Goal: Information Seeking & Learning: Compare options

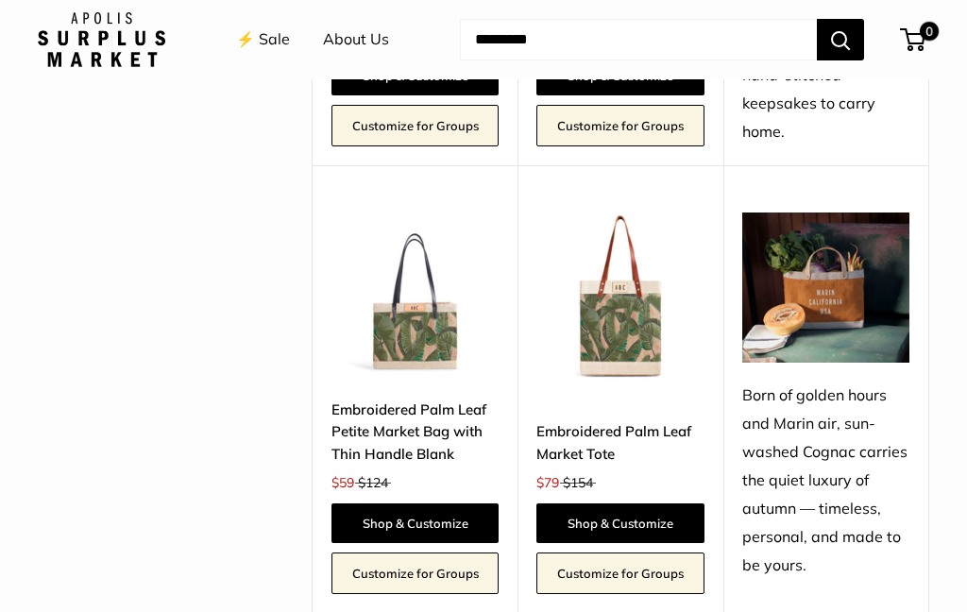
scroll to position [1686, 0]
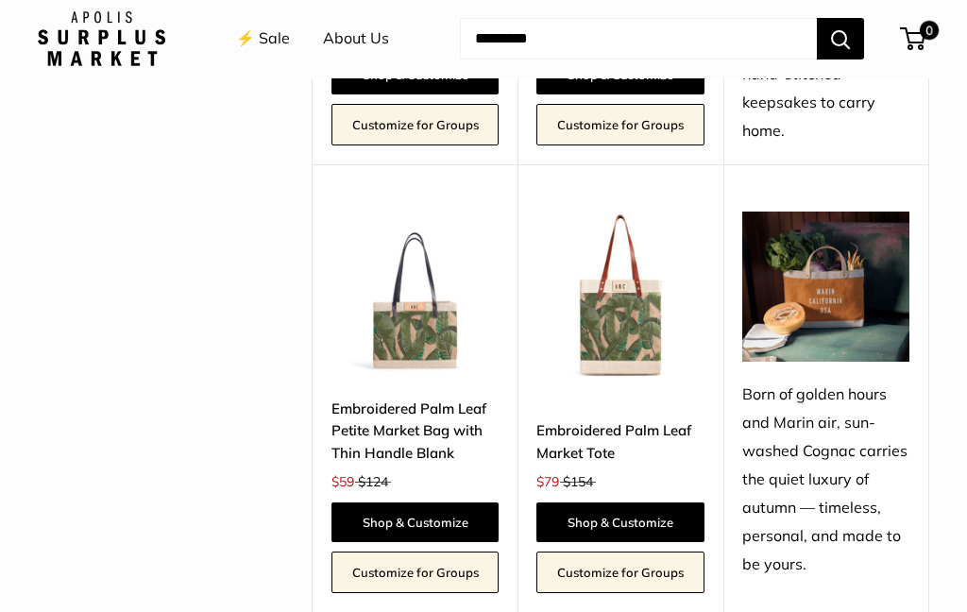
click at [629, 325] on img at bounding box center [619, 295] width 167 height 167
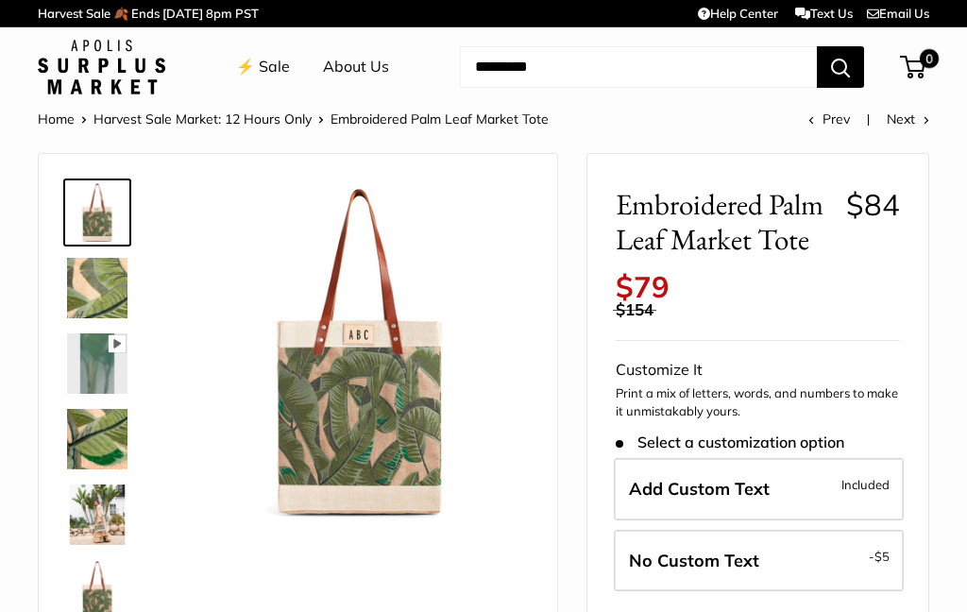
click at [348, 427] on img at bounding box center [359, 351] width 339 height 339
click at [305, 395] on img at bounding box center [359, 351] width 339 height 339
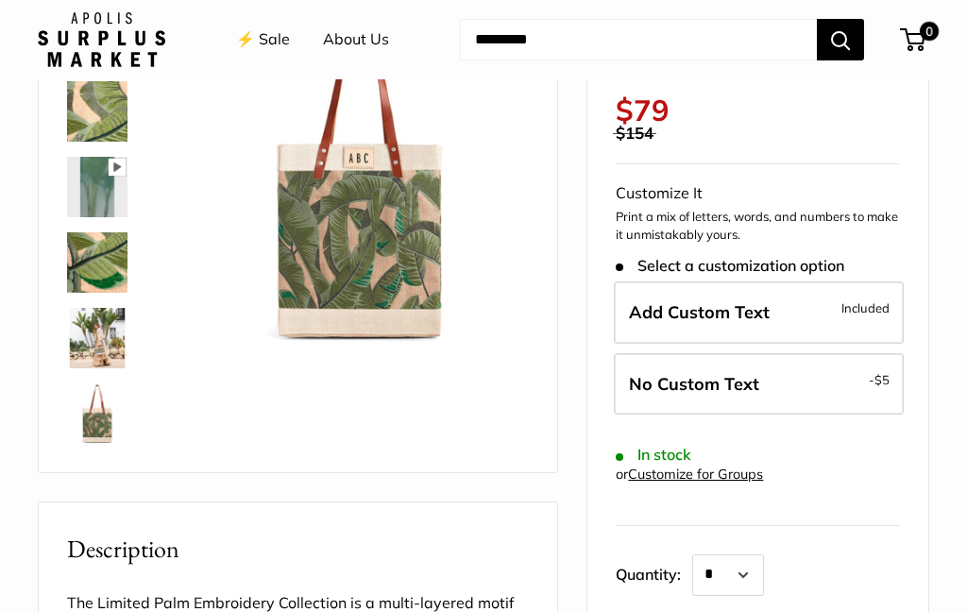
scroll to position [215, 0]
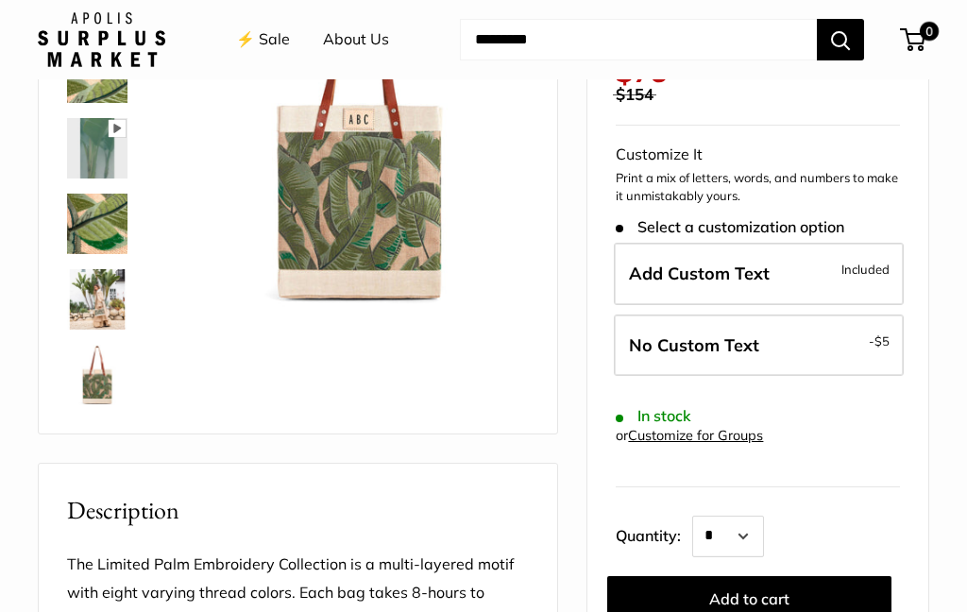
click at [90, 310] on img at bounding box center [97, 299] width 60 height 60
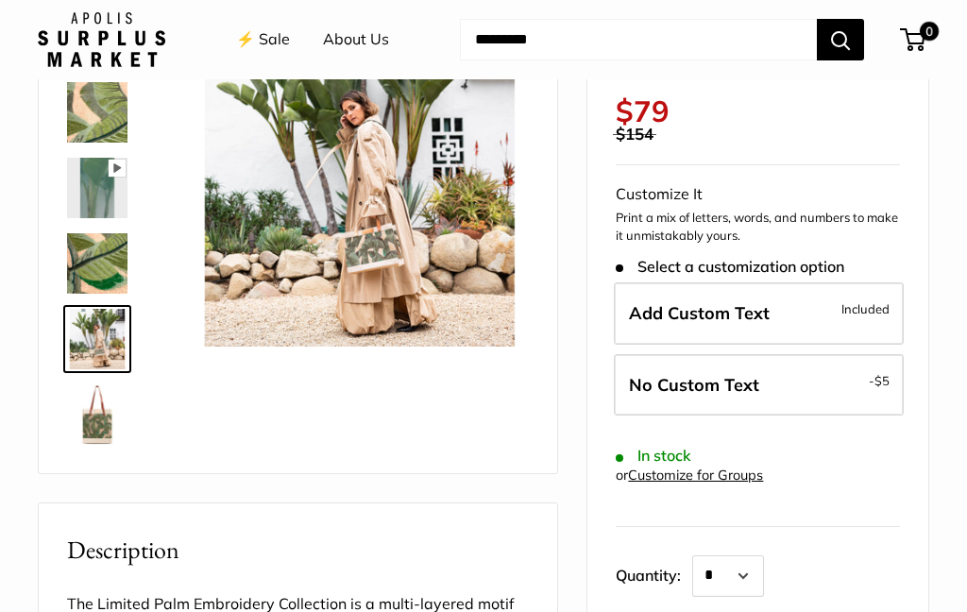
scroll to position [171, 0]
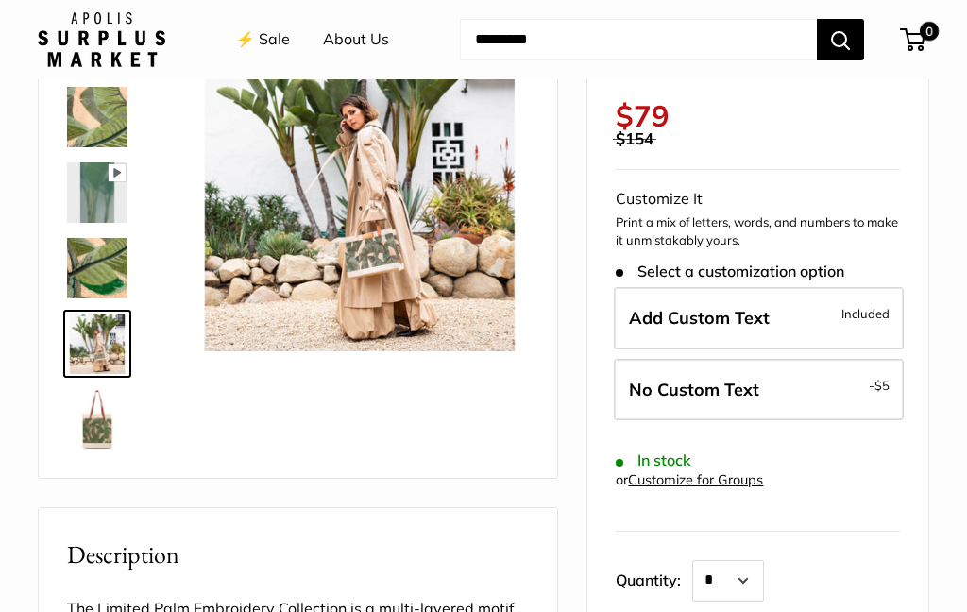
click at [93, 437] on img at bounding box center [97, 419] width 60 height 60
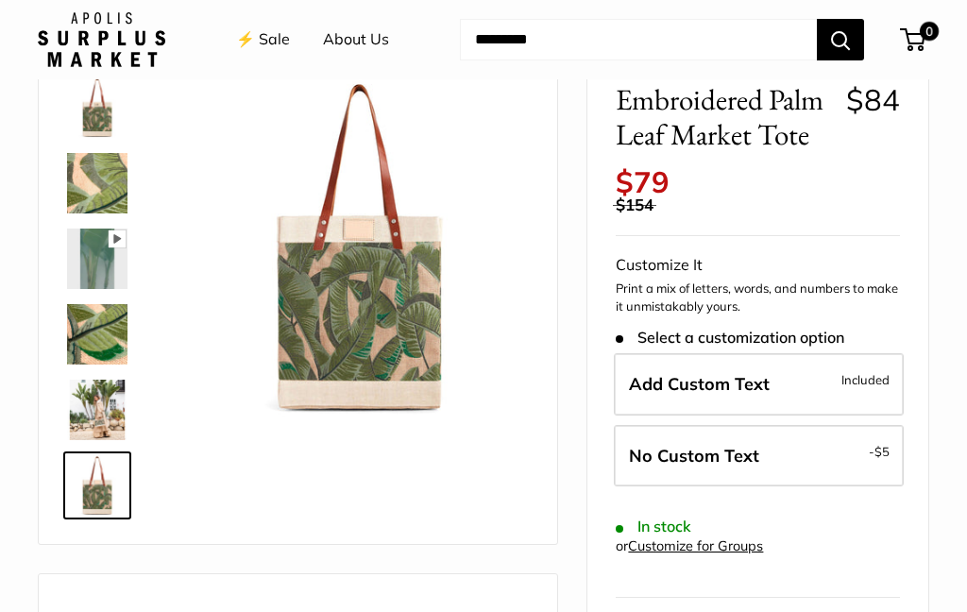
scroll to position [86, 0]
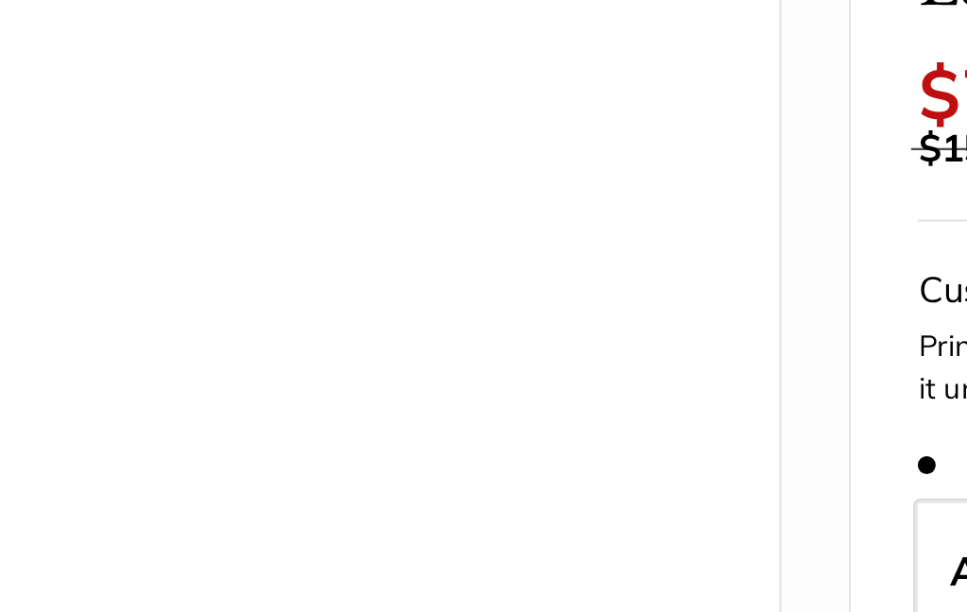
click at [264, 149] on div "A multi-layered motif with eight varying thread colors. Pause Play % buffered 0…" at bounding box center [359, 266] width 346 height 346
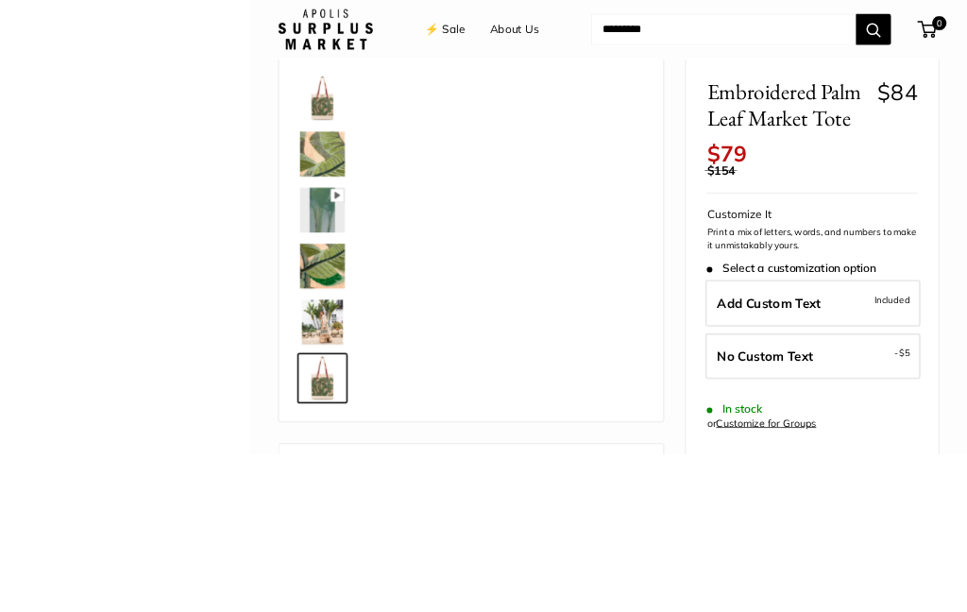
scroll to position [239, 0]
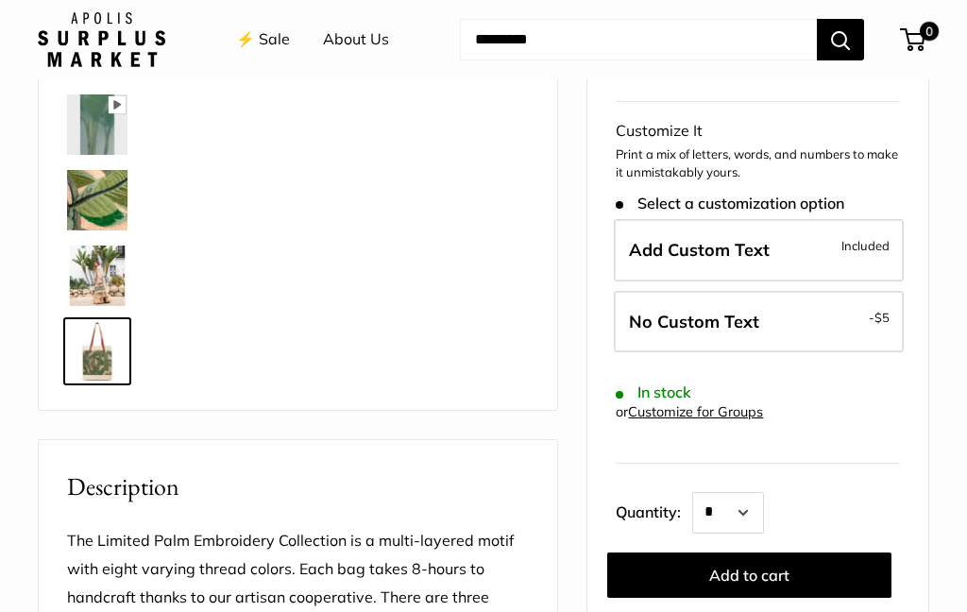
click at [106, 345] on img at bounding box center [97, 351] width 60 height 60
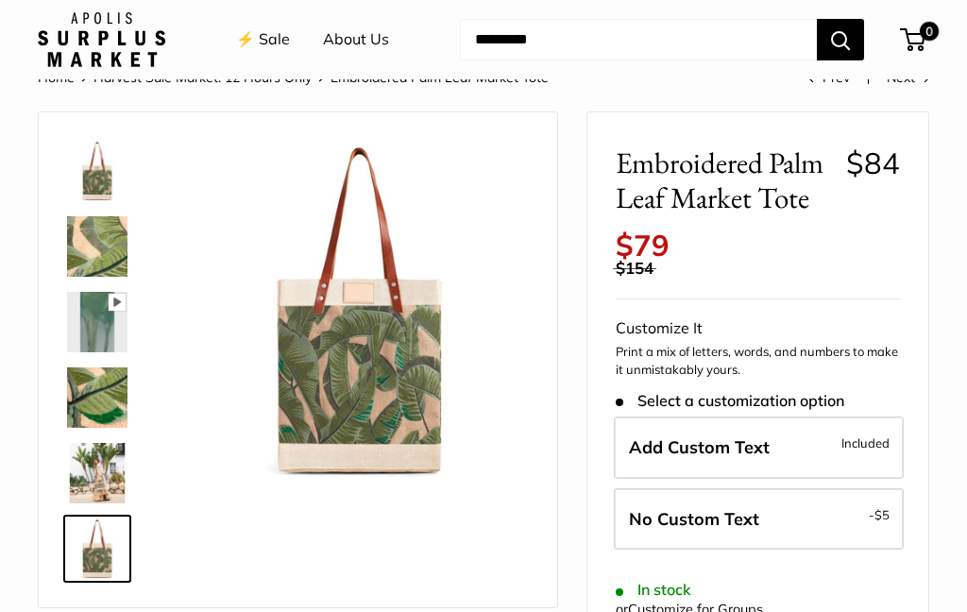
scroll to position [63, 0]
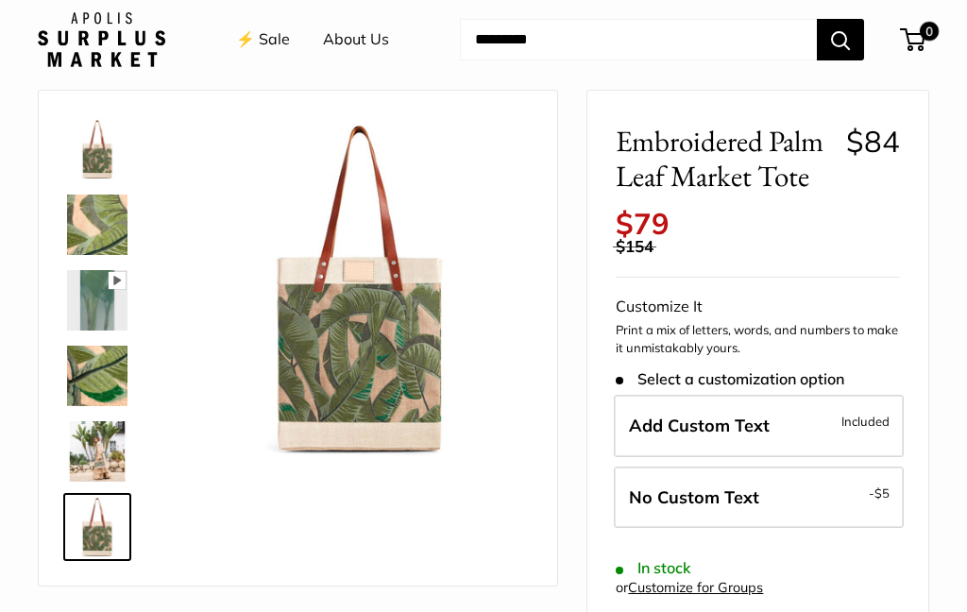
click at [389, 361] on img at bounding box center [359, 288] width 339 height 339
click at [388, 349] on img at bounding box center [359, 288] width 339 height 339
click at [350, 345] on img at bounding box center [359, 288] width 339 height 339
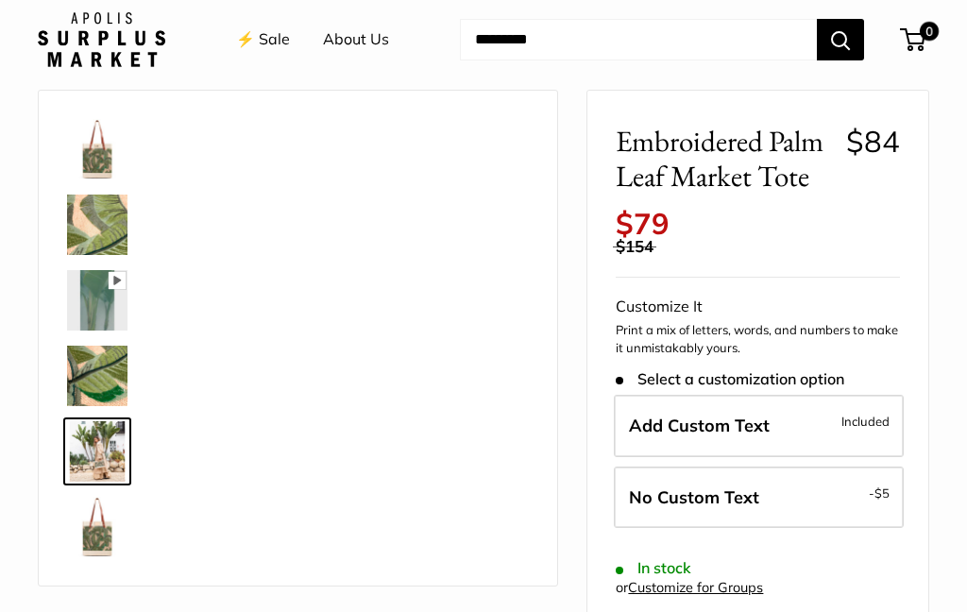
scroll to position [0, 0]
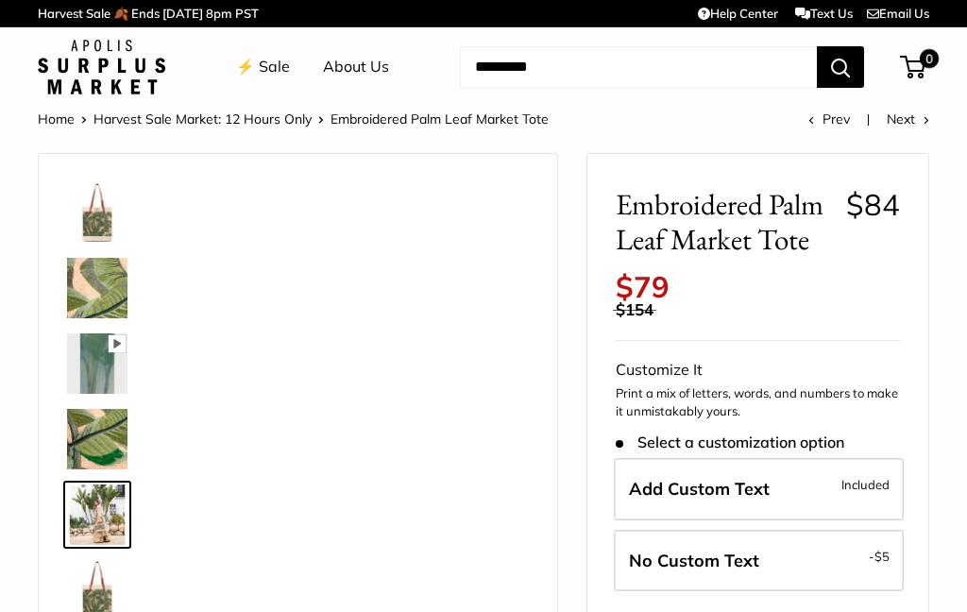
click at [100, 446] on img at bounding box center [97, 439] width 60 height 60
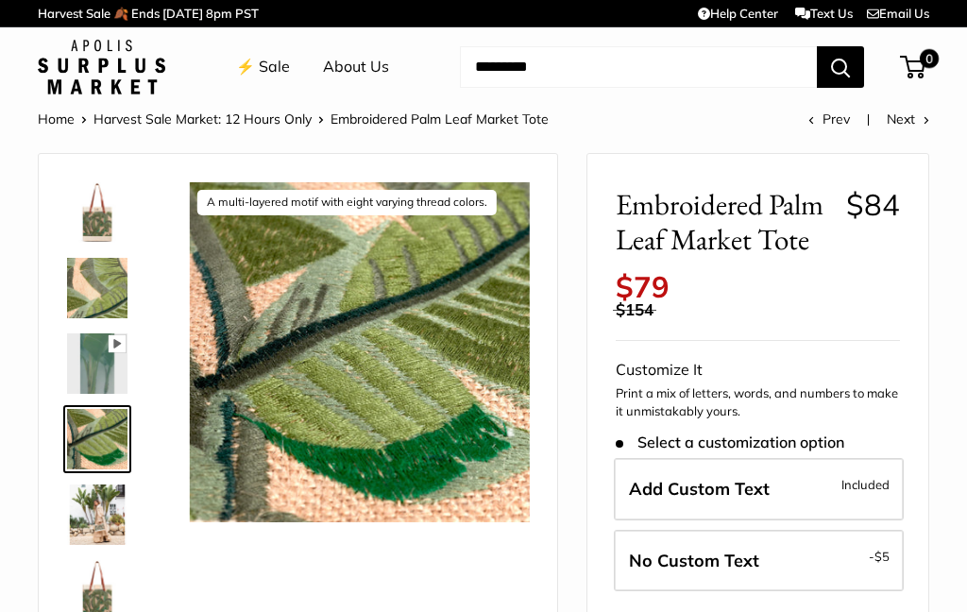
click at [109, 286] on img at bounding box center [97, 288] width 60 height 60
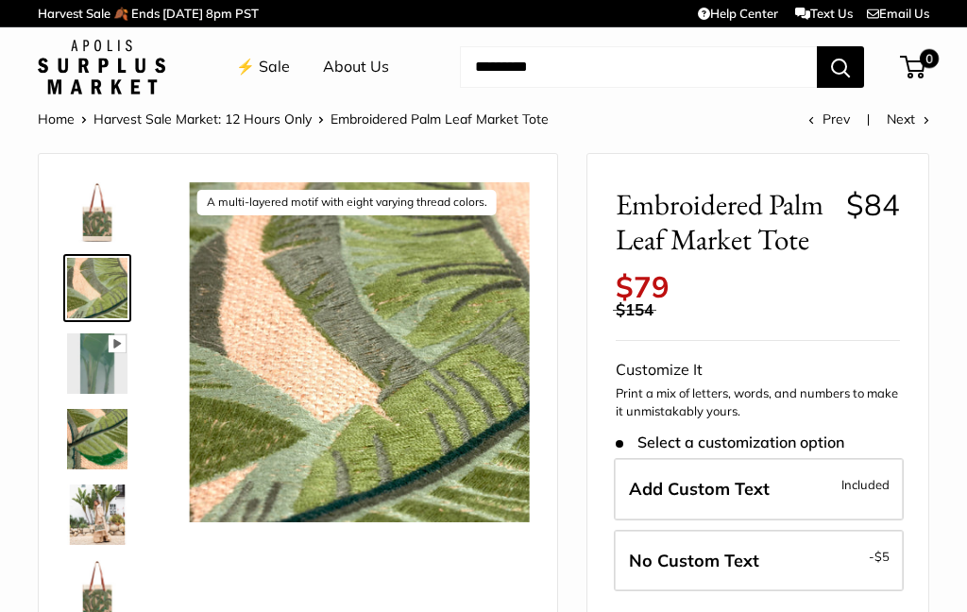
scroll to position [76, 0]
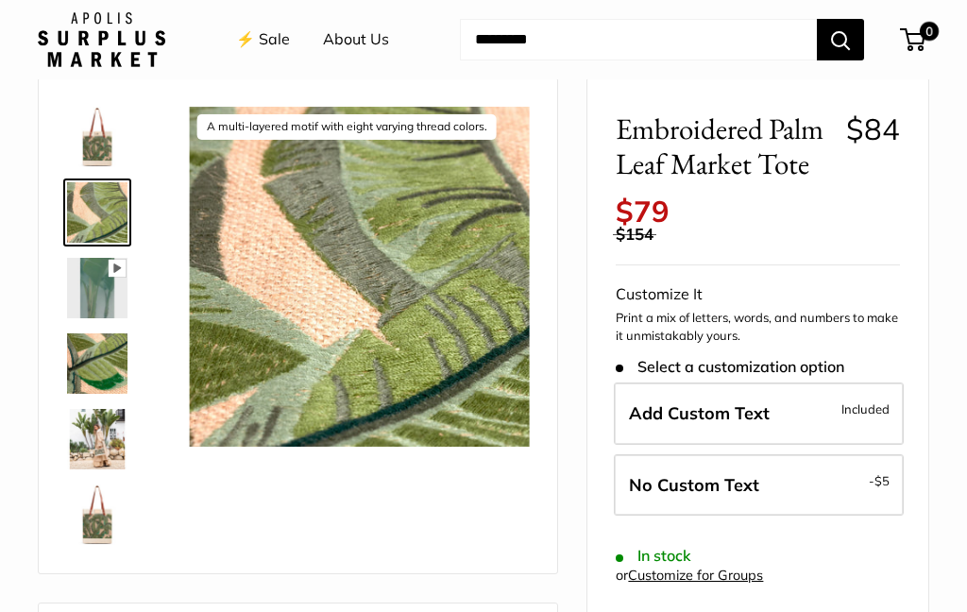
click at [108, 146] on img at bounding box center [97, 137] width 60 height 60
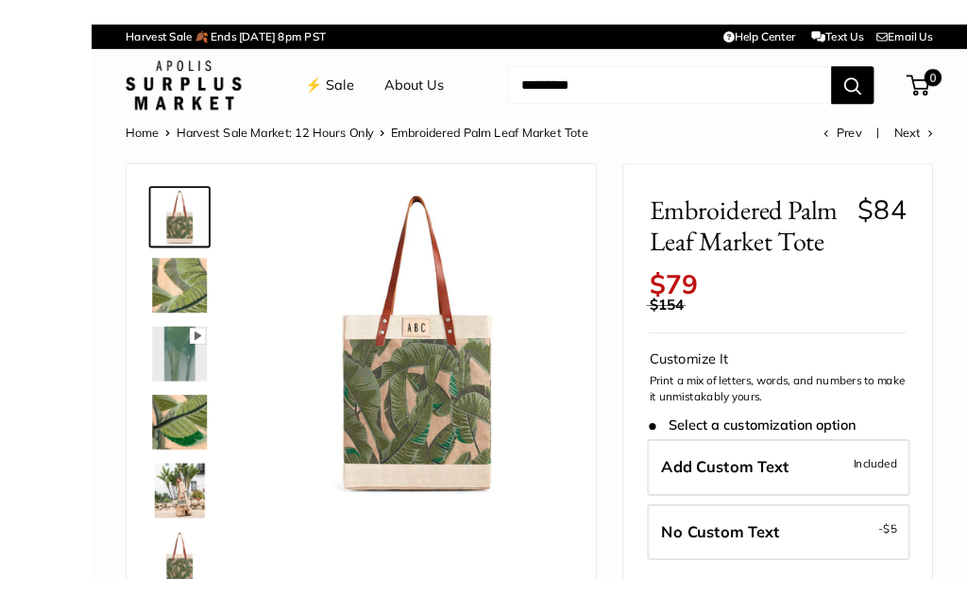
scroll to position [24, 0]
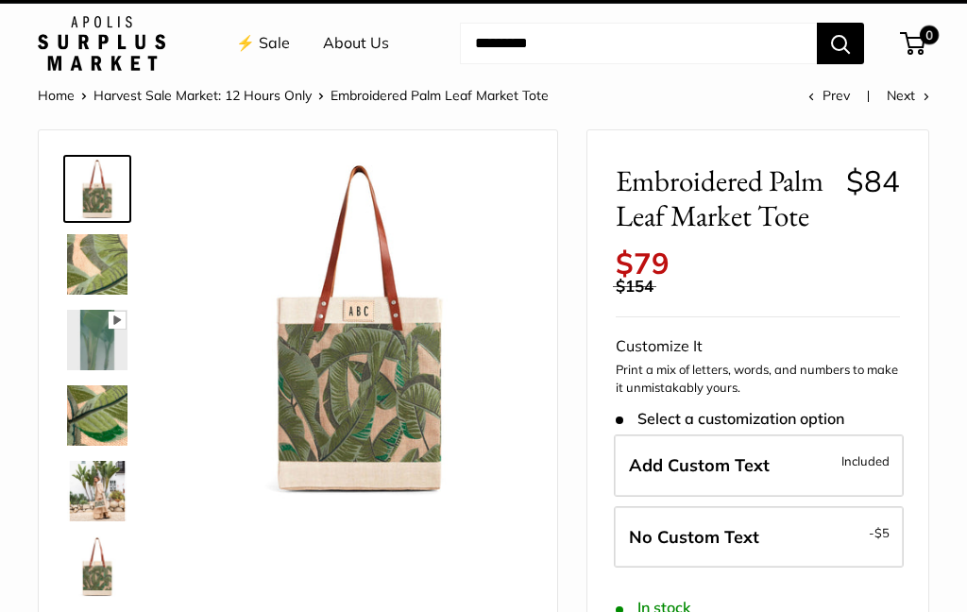
click at [96, 497] on img at bounding box center [97, 491] width 60 height 60
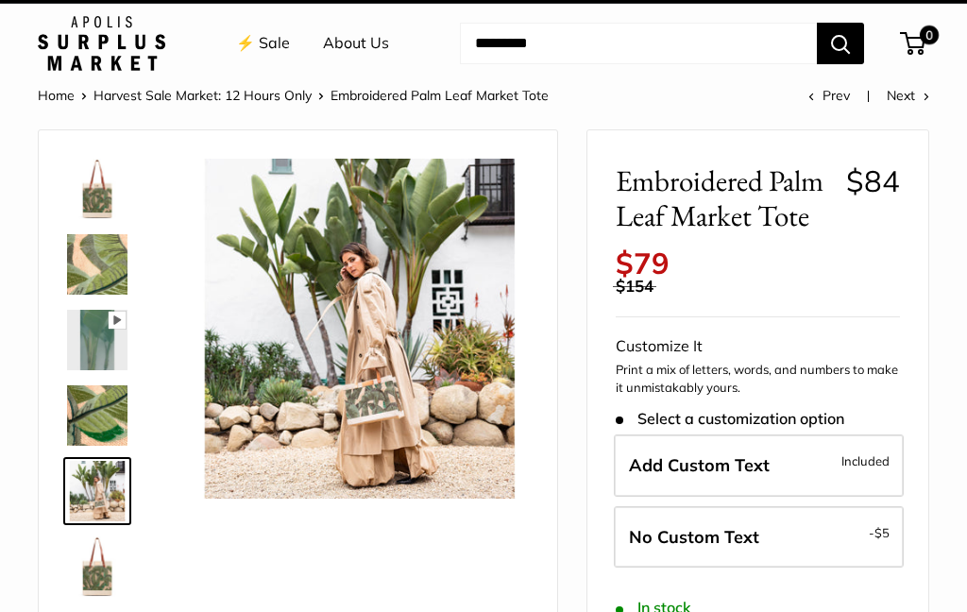
click at [111, 337] on img at bounding box center [97, 340] width 60 height 60
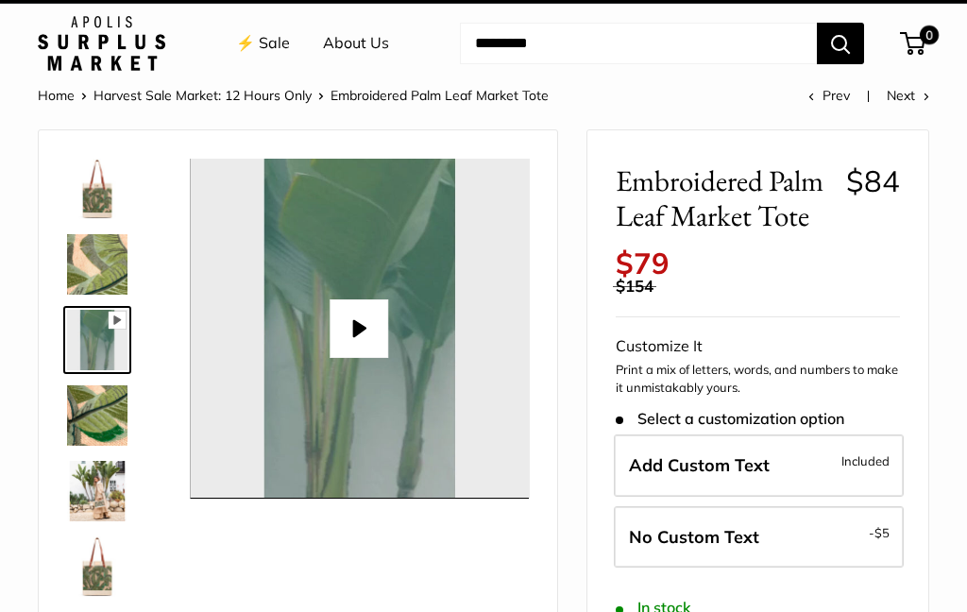
click at [358, 313] on button "Play" at bounding box center [359, 328] width 59 height 59
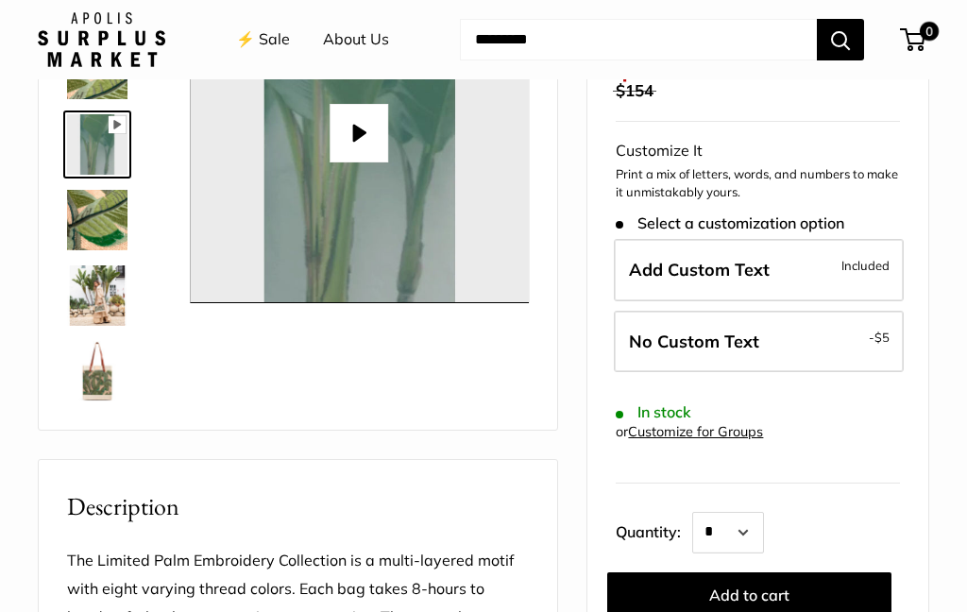
type input "*"
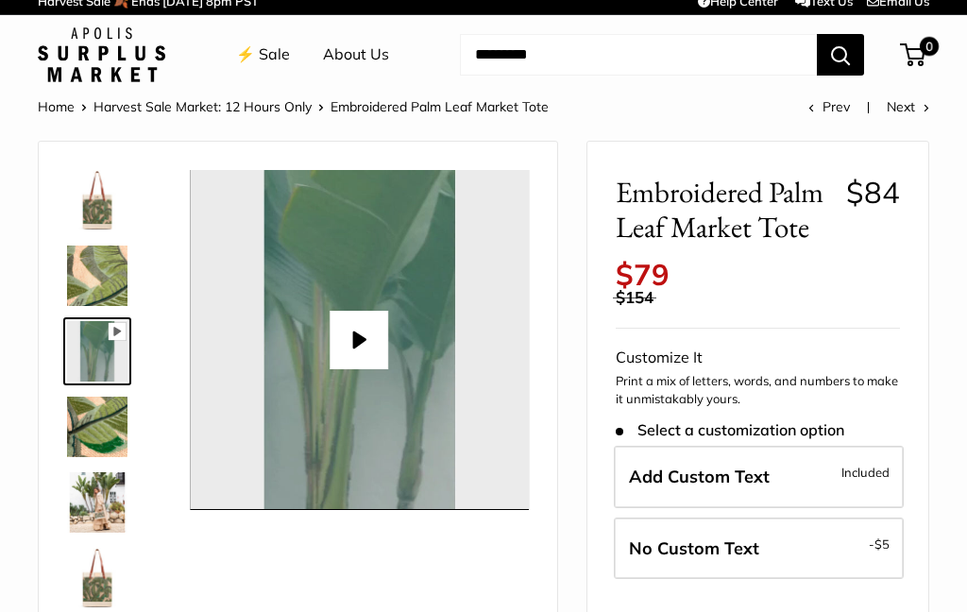
scroll to position [0, 0]
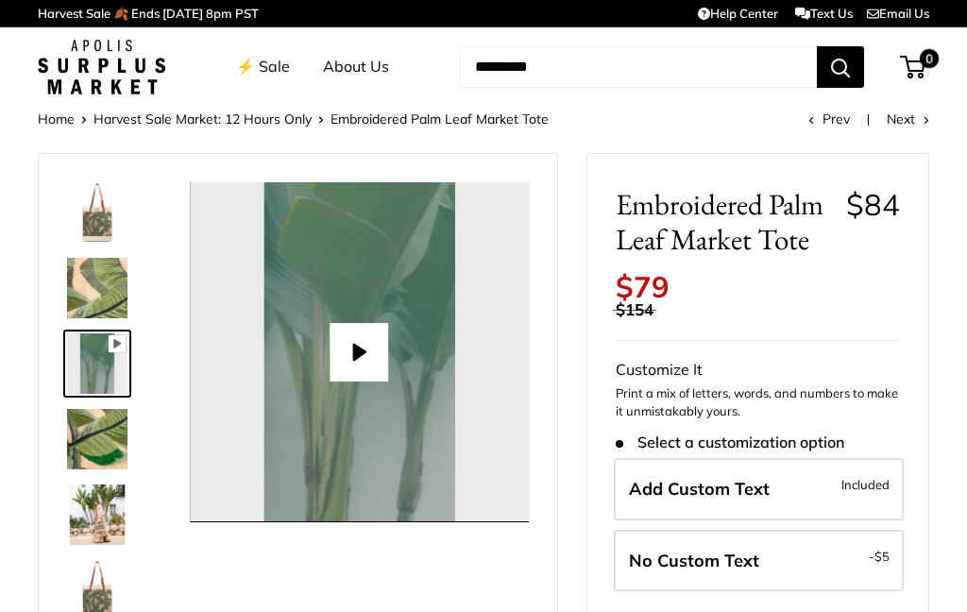
click at [107, 509] on img at bounding box center [97, 514] width 60 height 60
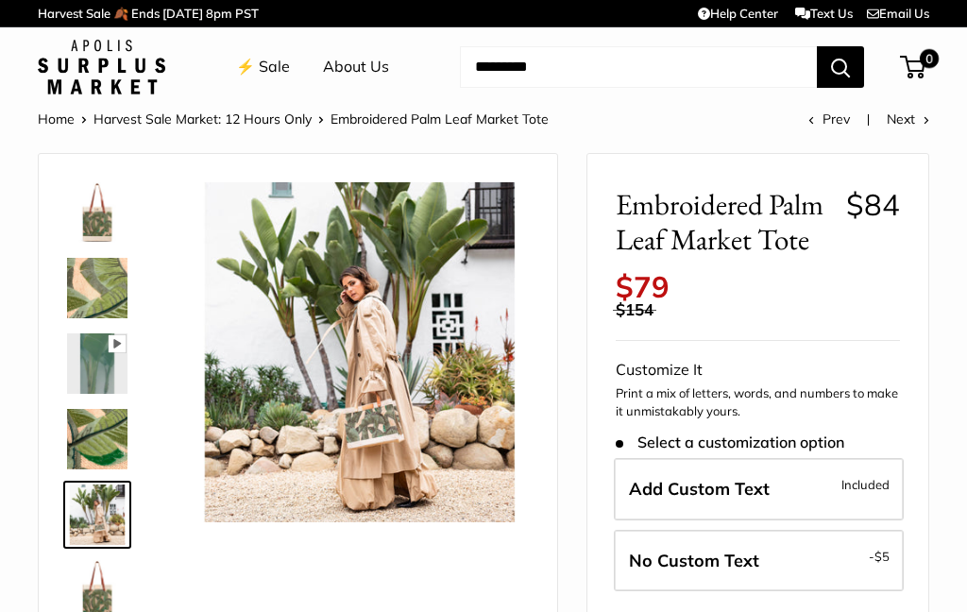
click at [104, 218] on img at bounding box center [97, 212] width 60 height 60
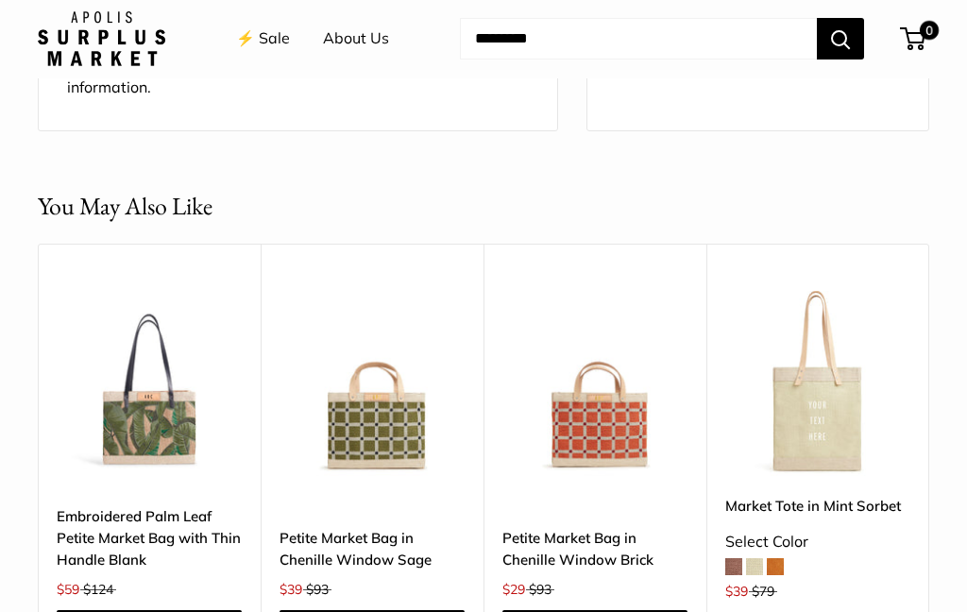
scroll to position [1542, 0]
click at [108, 505] on link "Embroidered Palm Leaf Petite Market Bag with Thin Handle Blank" at bounding box center [149, 538] width 185 height 66
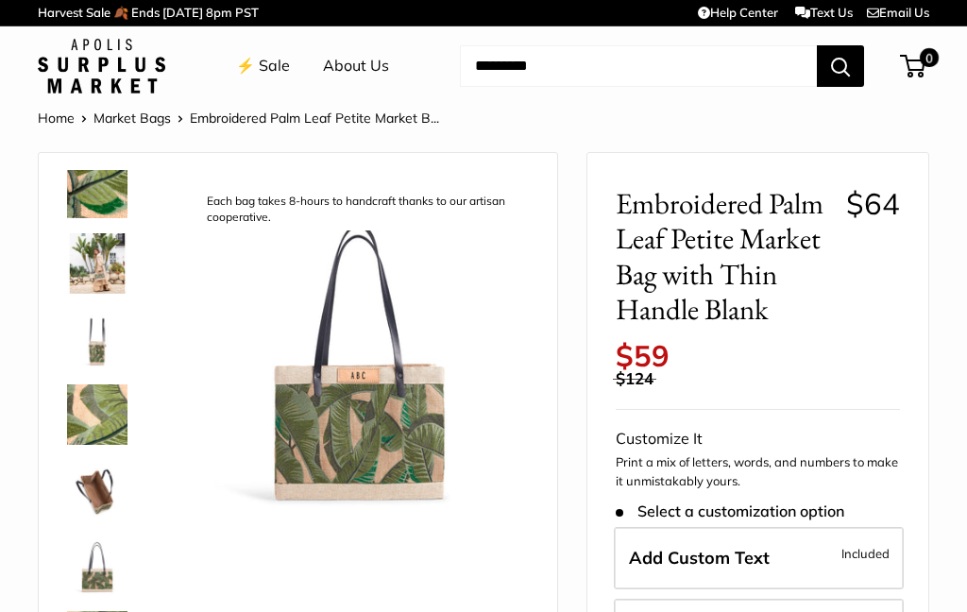
scroll to position [101, 0]
click at [94, 575] on img at bounding box center [97, 563] width 60 height 60
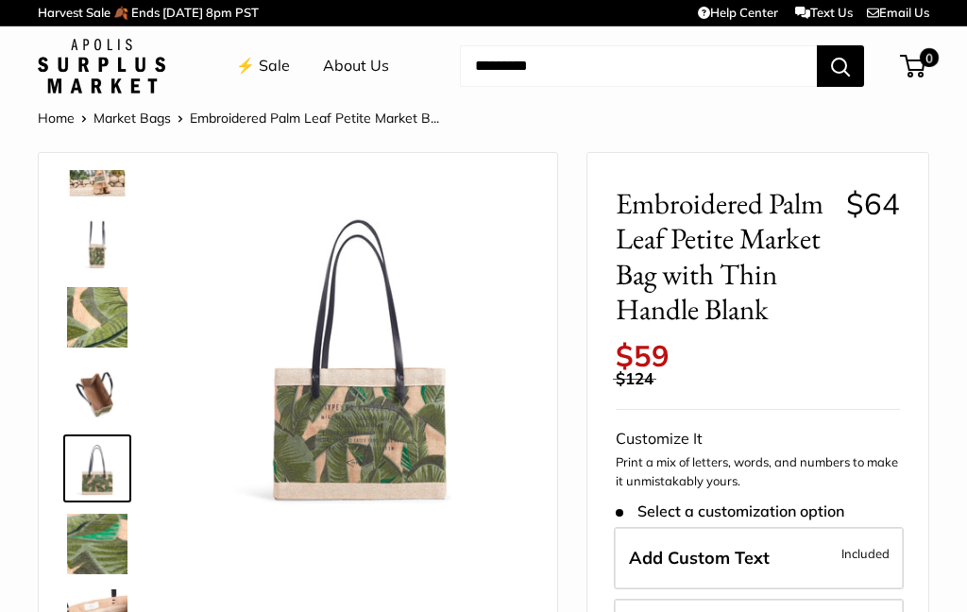
scroll to position [0, 0]
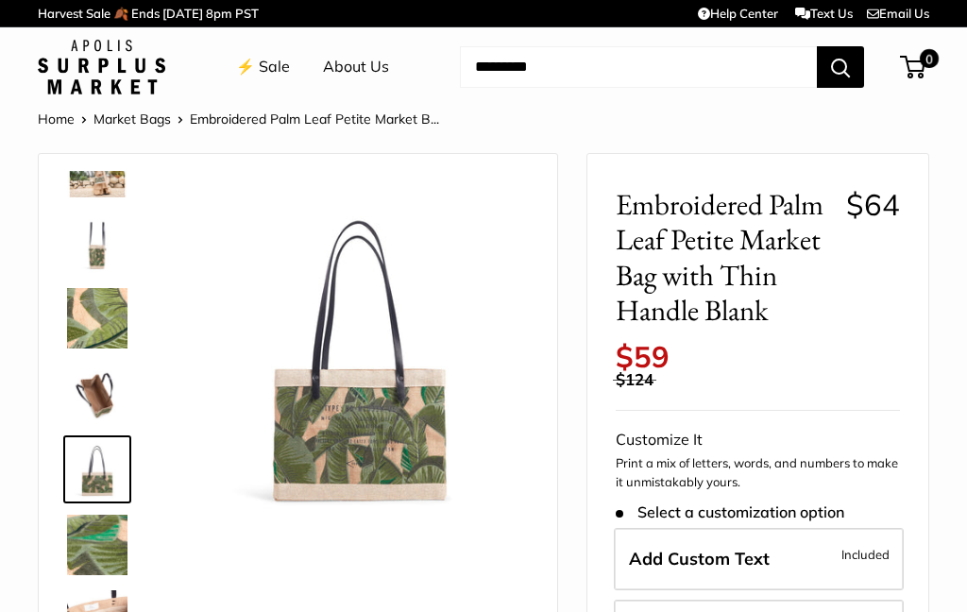
click at [317, 459] on img at bounding box center [359, 351] width 339 height 339
